Goal: Share content

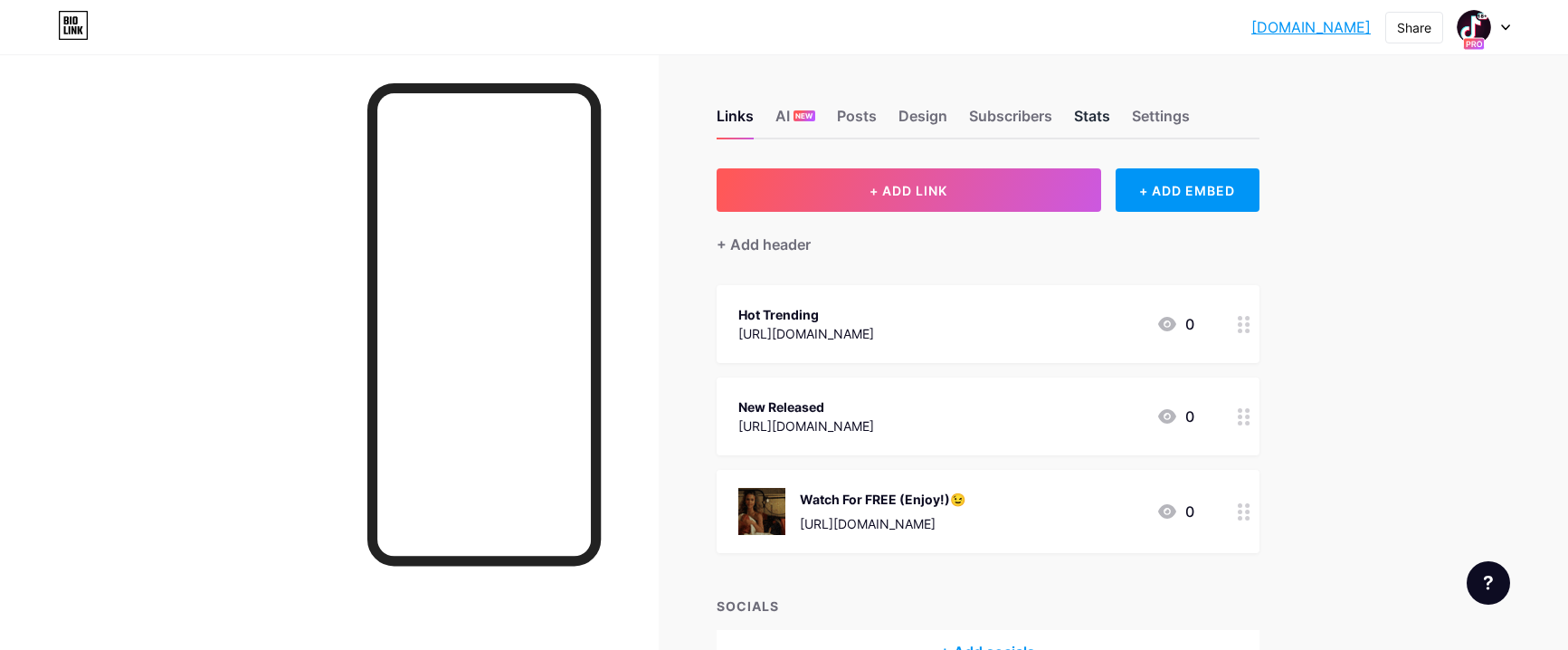
click at [1100, 121] on div "Stats" at bounding box center [1092, 122] width 36 height 32
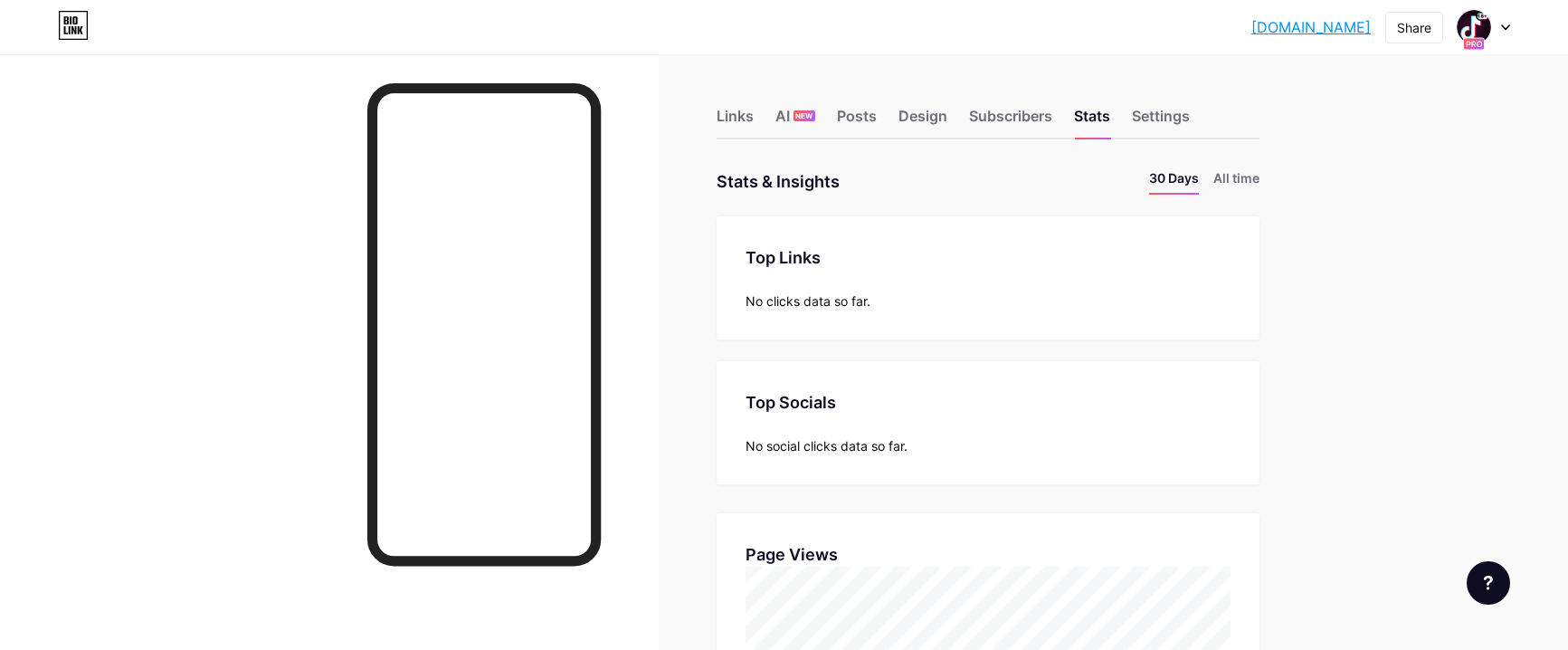
drag, startPoint x: 1220, startPoint y: 27, endPoint x: 1371, endPoint y: 24, distance: 151.0
click at [1371, 24] on div "[DOMAIN_NAME]... [DOMAIN_NAME] Share Switch accounts TIKTOK 18+ [DOMAIN_NAME]/p…" at bounding box center [784, 27] width 1568 height 32
copy link "[DOMAIN_NAME]"
